Goal: Information Seeking & Learning: Learn about a topic

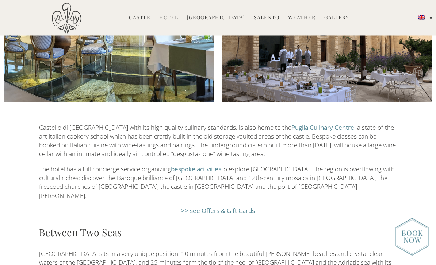
scroll to position [919, 0]
click at [210, 206] on link ">> see Offers & Gift Cards" at bounding box center [218, 210] width 74 height 8
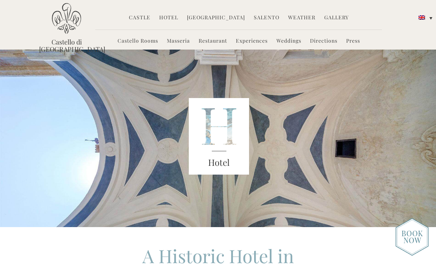
scroll to position [0, 0]
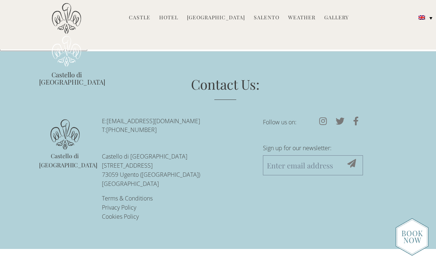
click at [181, 122] on link "[EMAIL_ADDRESS][DOMAIN_NAME]" at bounding box center [153, 121] width 93 height 8
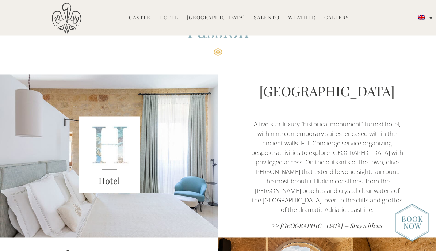
scroll to position [277, 0]
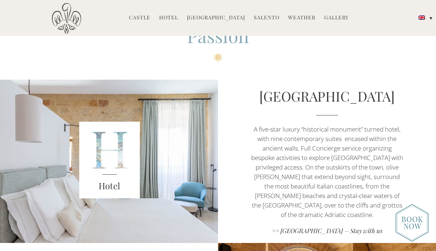
click at [333, 101] on link "Castello di Ugento Hotel" at bounding box center [326, 96] width 135 height 18
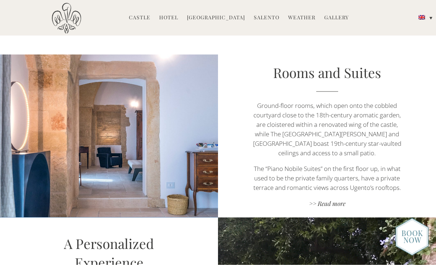
scroll to position [420, 0]
click at [334, 199] on link ">> Read more" at bounding box center [327, 204] width 153 height 10
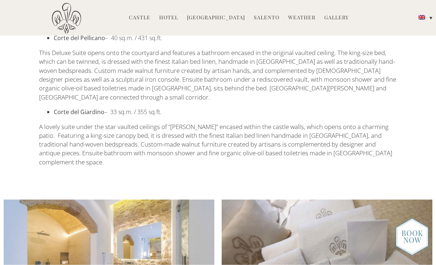
scroll to position [702, 0]
